Goal: Navigation & Orientation: Go to known website

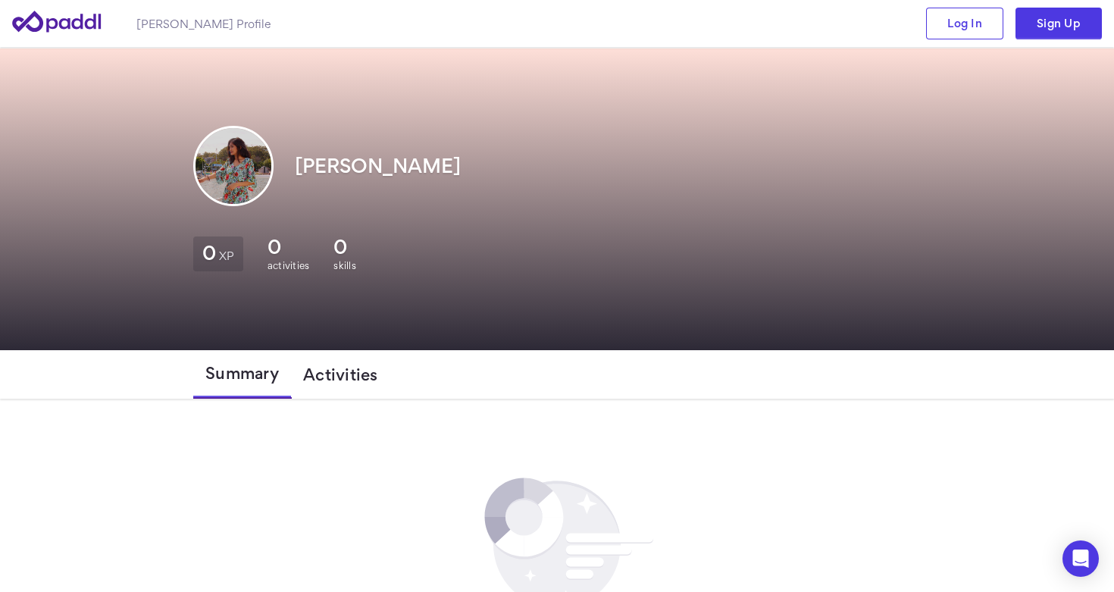
click at [319, 370] on span "Activities" at bounding box center [340, 374] width 75 height 18
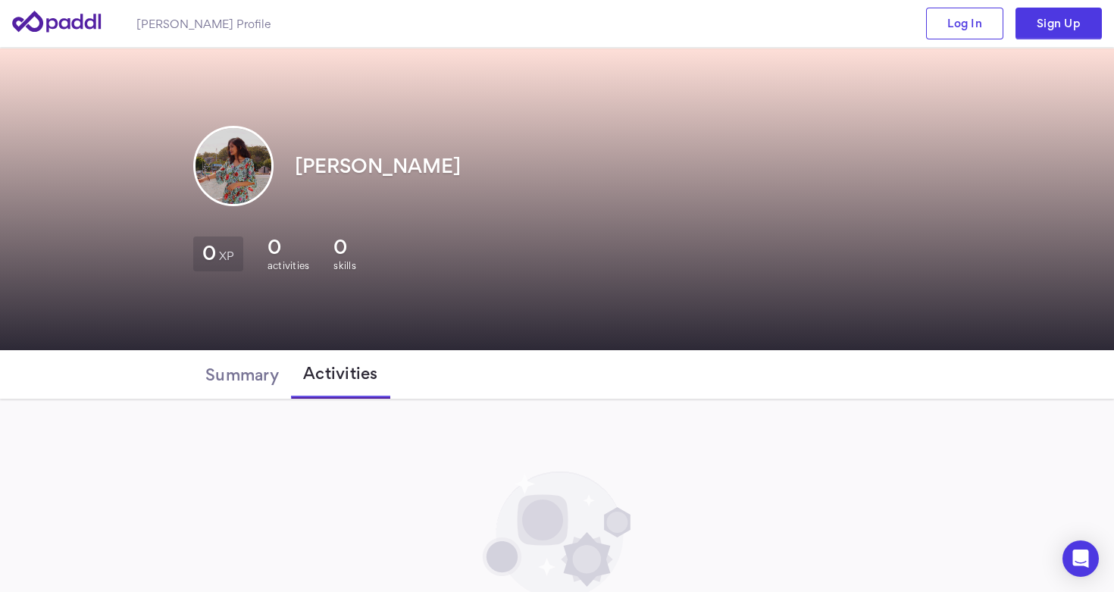
click at [219, 164] on img at bounding box center [233, 166] width 76 height 76
click at [36, 14] on icon at bounding box center [56, 21] width 89 height 21
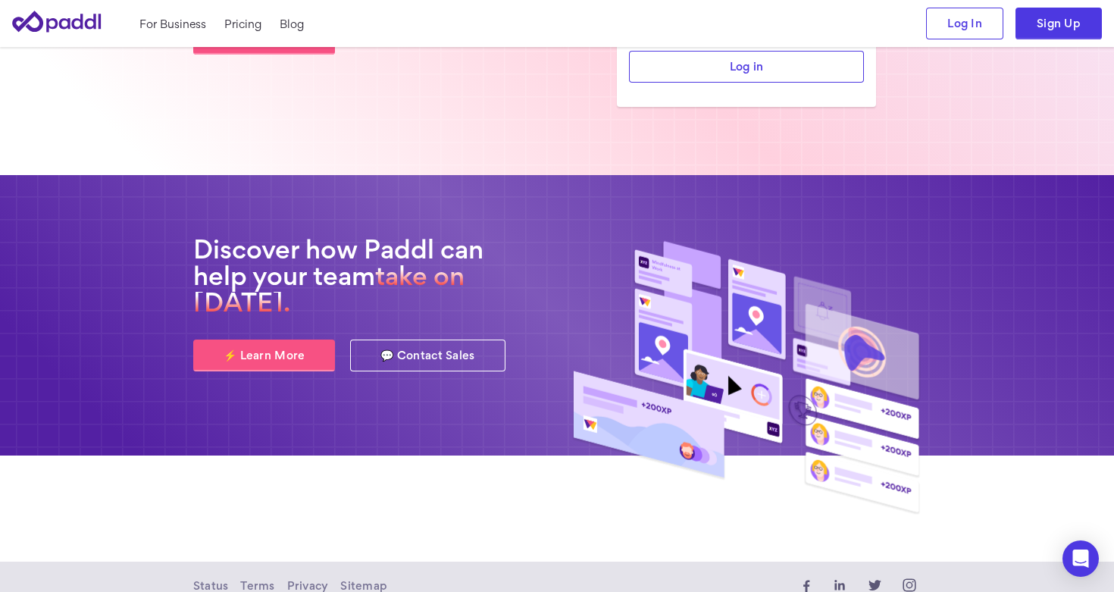
scroll to position [386, 0]
